Goal: Navigation & Orientation: Find specific page/section

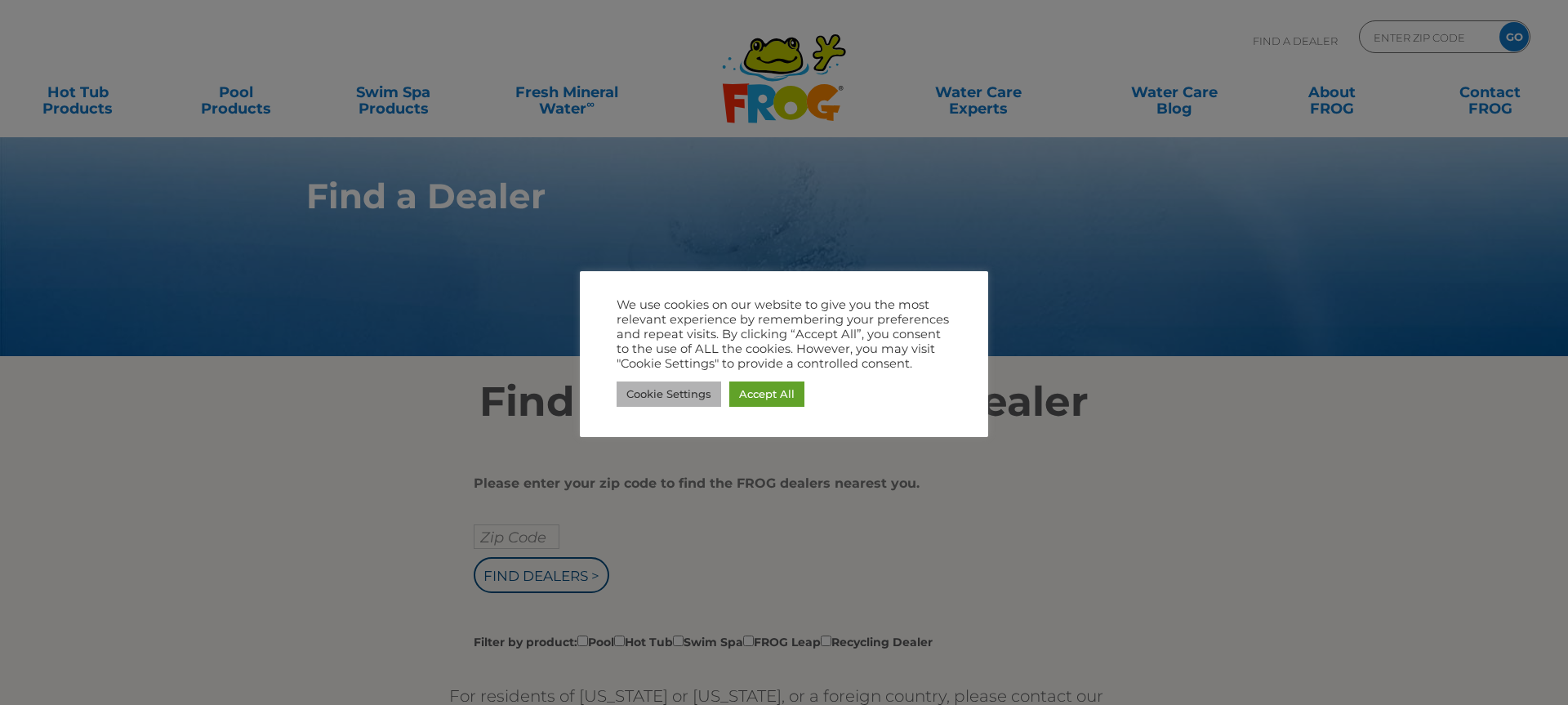
click at [708, 393] on link "Cookie Settings" at bounding box center [669, 393] width 105 height 25
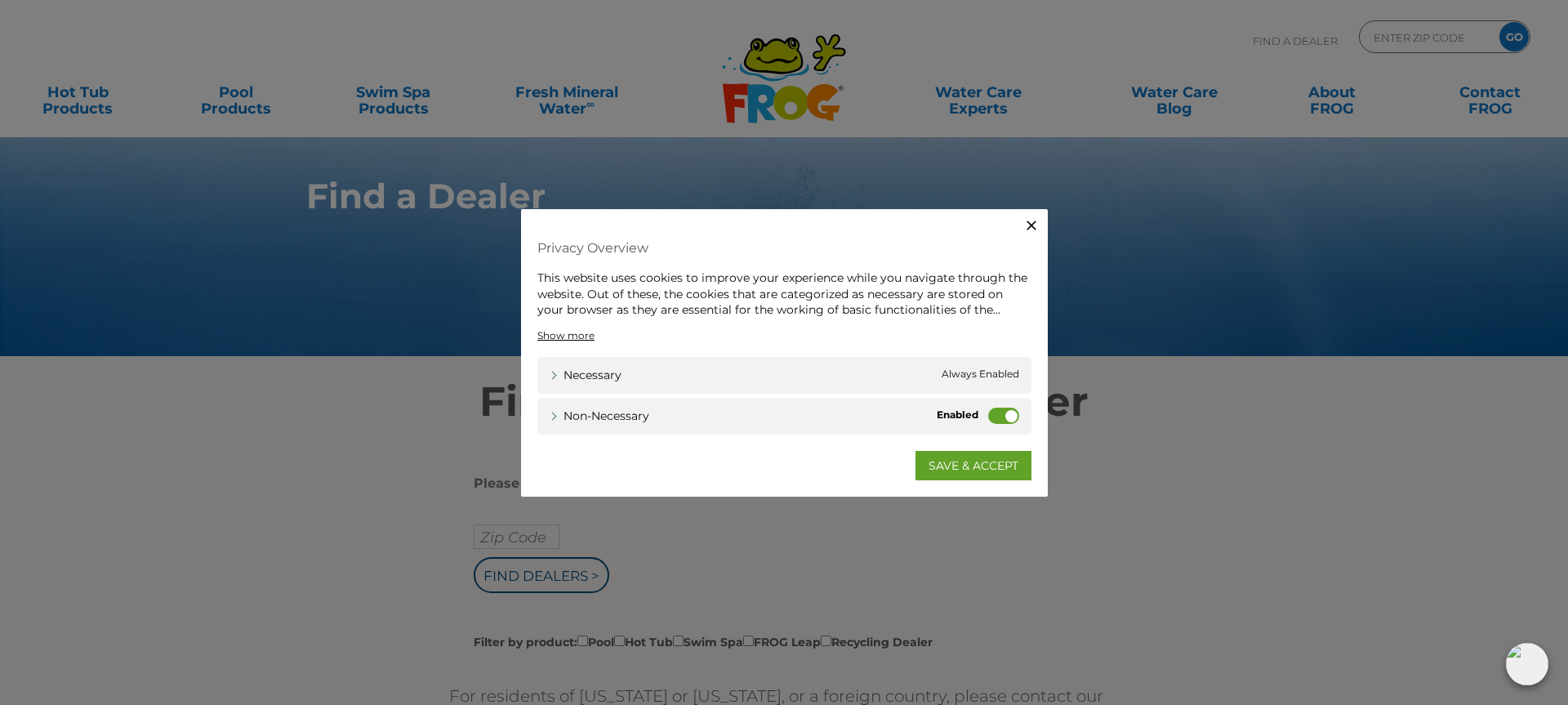
click at [1033, 227] on icon "button" at bounding box center [1031, 225] width 9 height 9
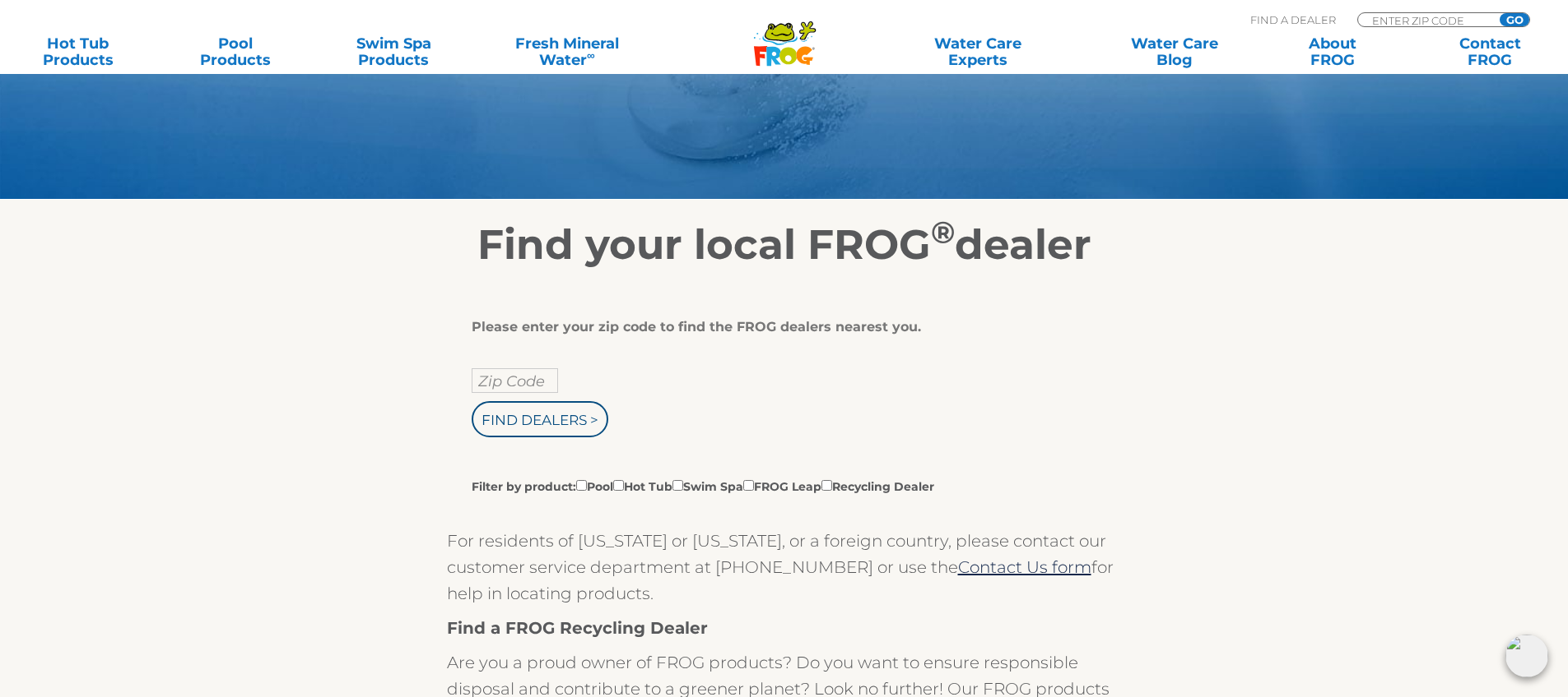
scroll to position [165, 0]
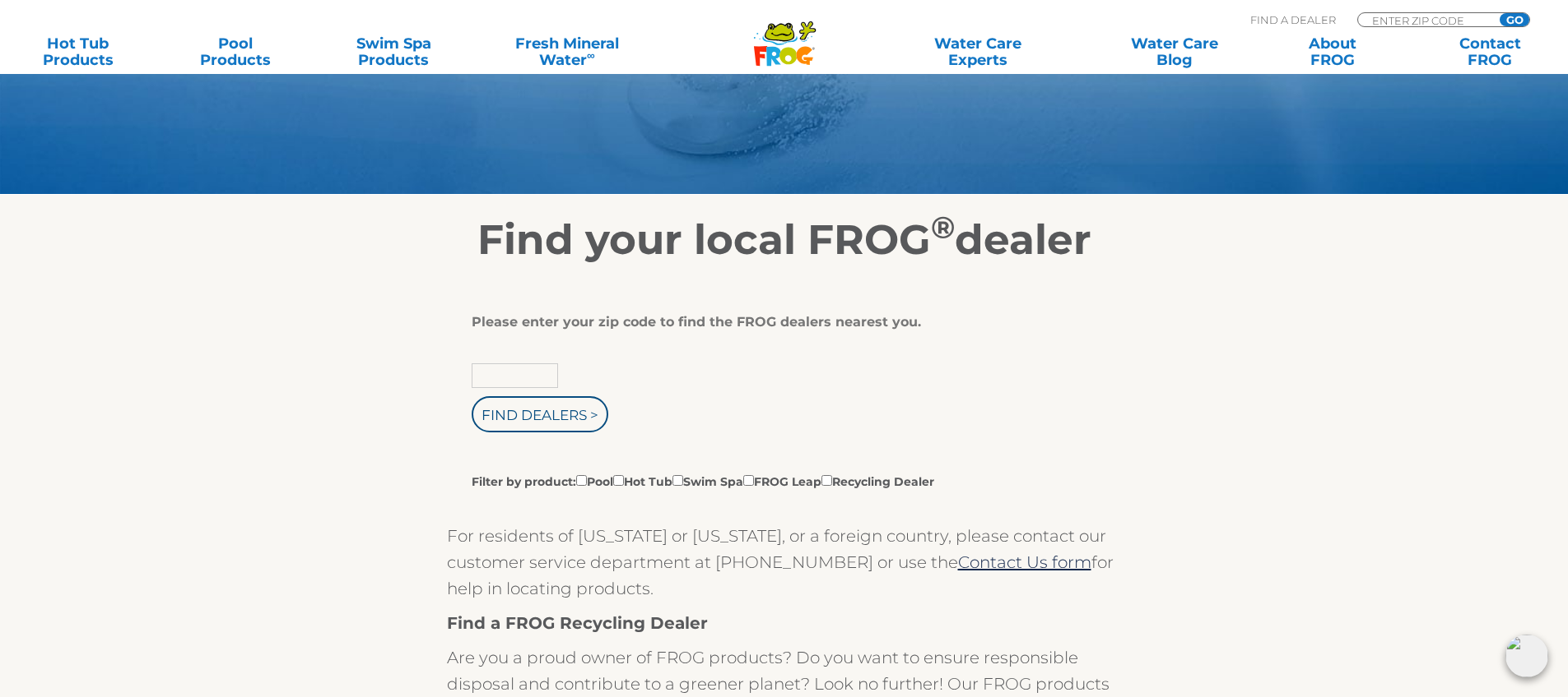
click at [520, 370] on input "text" at bounding box center [515, 375] width 87 height 24
type input "70816"
click at [539, 416] on input "Find Dealers >" at bounding box center [539, 414] width 136 height 36
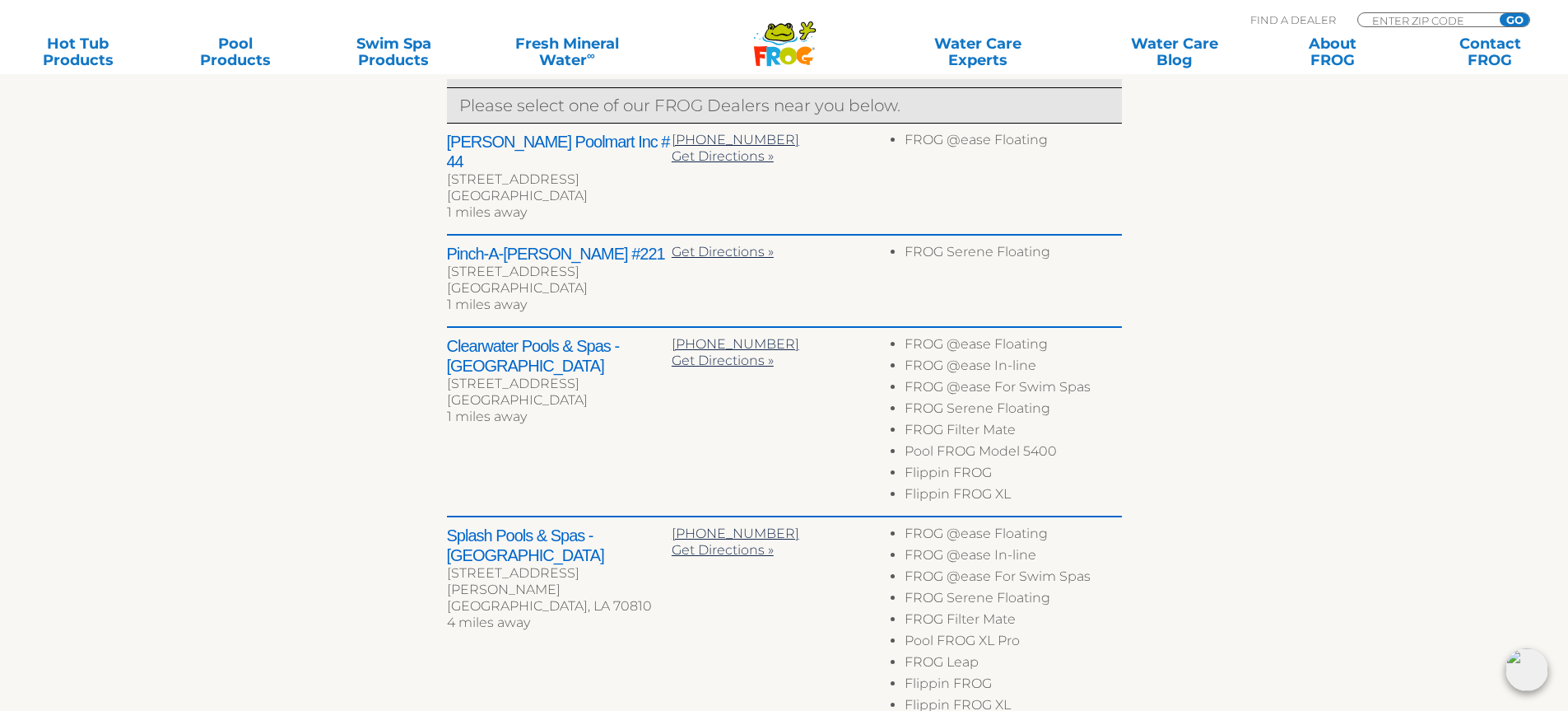
scroll to position [658, 0]
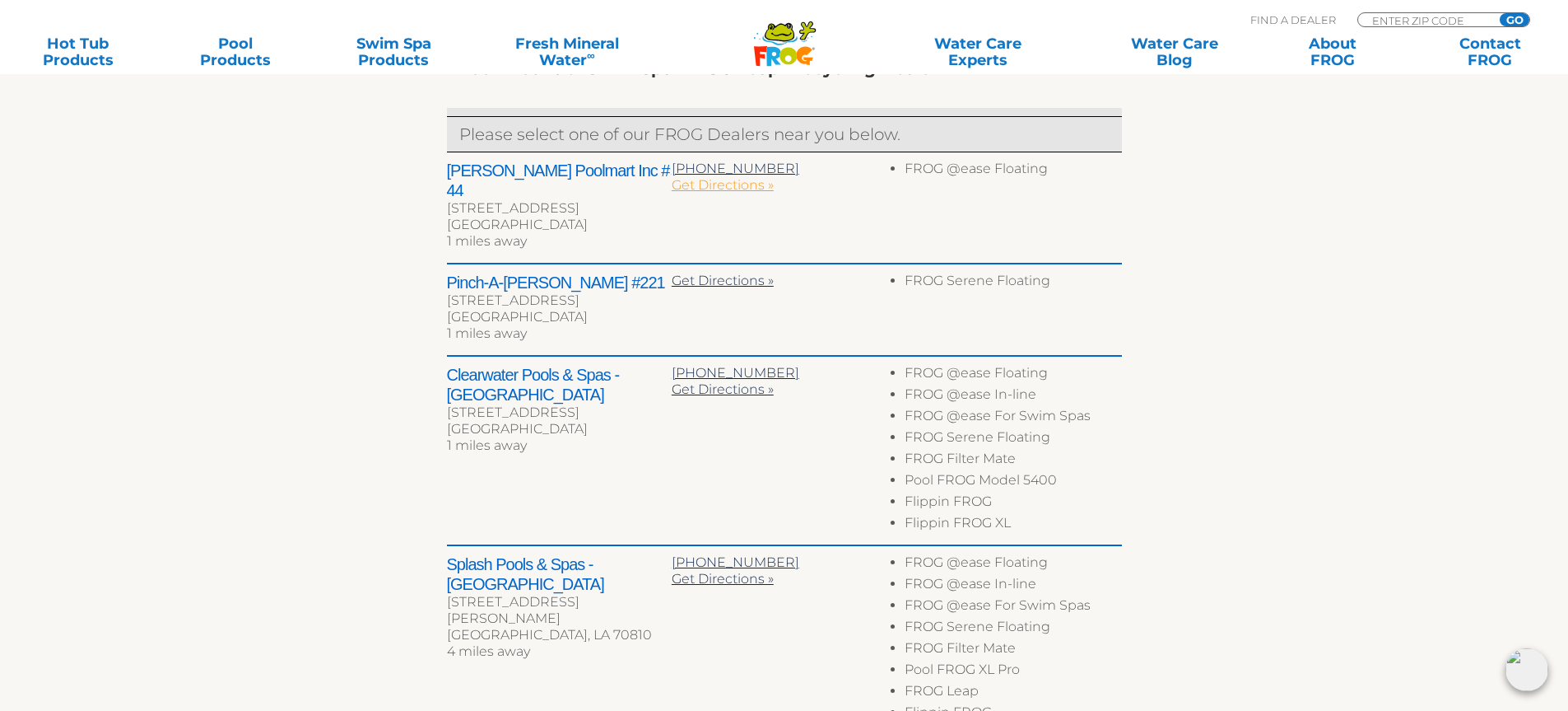
click at [707, 183] on span "Get Directions »" at bounding box center [722, 185] width 102 height 16
click at [728, 188] on span "Get Directions »" at bounding box center [722, 185] width 102 height 16
drag, startPoint x: 441, startPoint y: 186, endPoint x: 656, endPoint y: 197, distance: 215.3
click at [656, 197] on div "← Move left → Move right ↑ Move up ↓ Move down + Zoom in - Zoom out Home Jump l…" at bounding box center [784, 385] width 1012 height 1228
copy div "[STREET_ADDRESS]"
